Goal: Information Seeking & Learning: Understand process/instructions

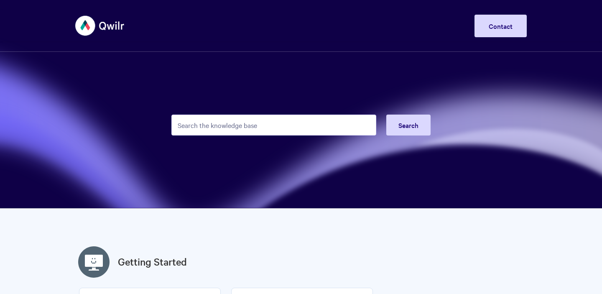
click at [318, 125] on input "Search the knowledge base" at bounding box center [274, 125] width 205 height 21
type input "p"
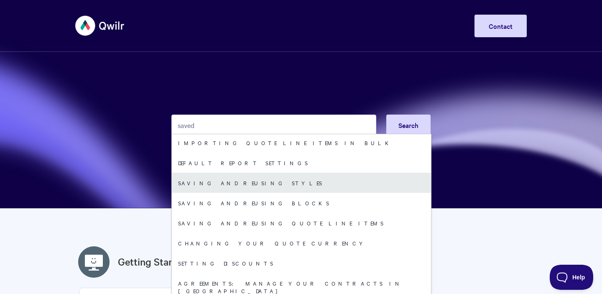
scroll to position [42, 0]
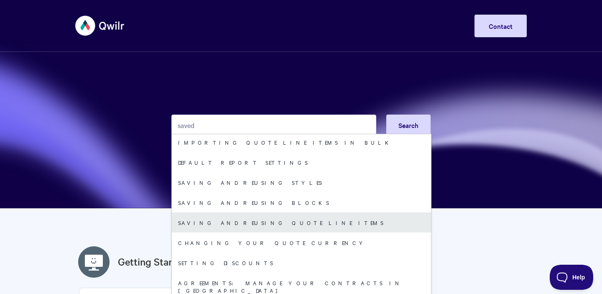
type input "saved"
click at [292, 224] on link "Saving and reusing quote line items" at bounding box center [301, 223] width 259 height 20
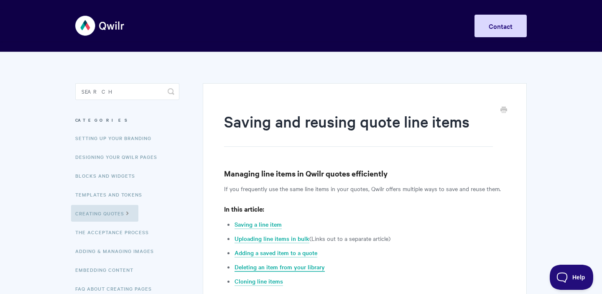
click at [305, 264] on link "Deleting an item from your library" at bounding box center [280, 267] width 90 height 9
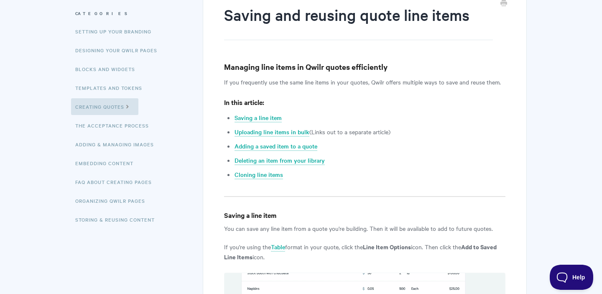
scroll to position [106, 0]
click at [302, 131] on link "Uploading line items in bulk" at bounding box center [272, 132] width 75 height 9
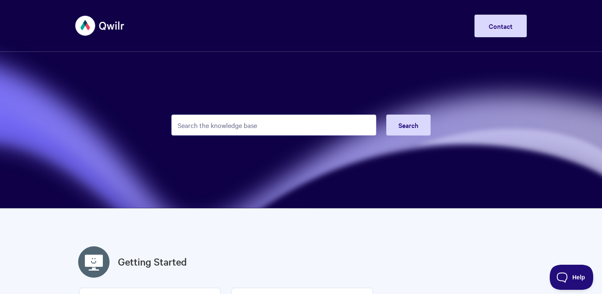
click at [223, 124] on input "Search the knowledge base" at bounding box center [274, 125] width 205 height 21
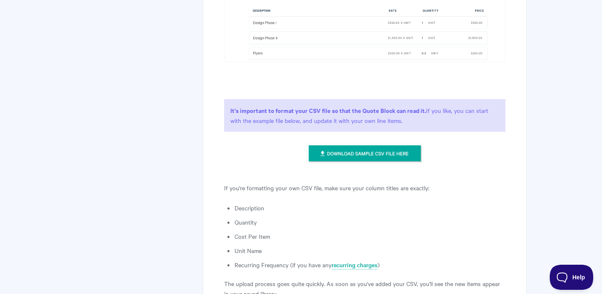
scroll to position [790, 0]
click at [362, 153] on img at bounding box center [365, 152] width 116 height 21
